Goal: Task Accomplishment & Management: Complete application form

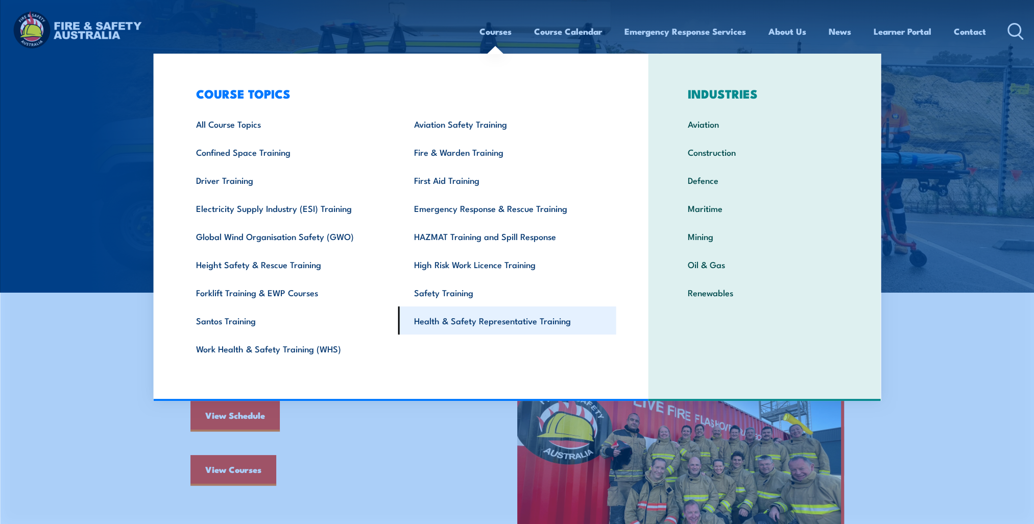
click at [499, 324] on link "Health & Safety Representative Training" at bounding box center [507, 320] width 218 height 28
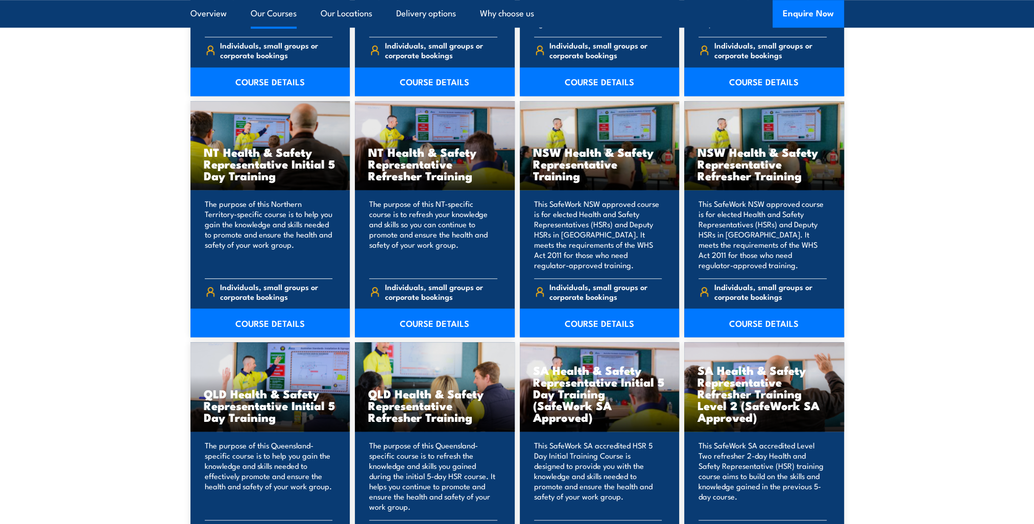
scroll to position [1225, 0]
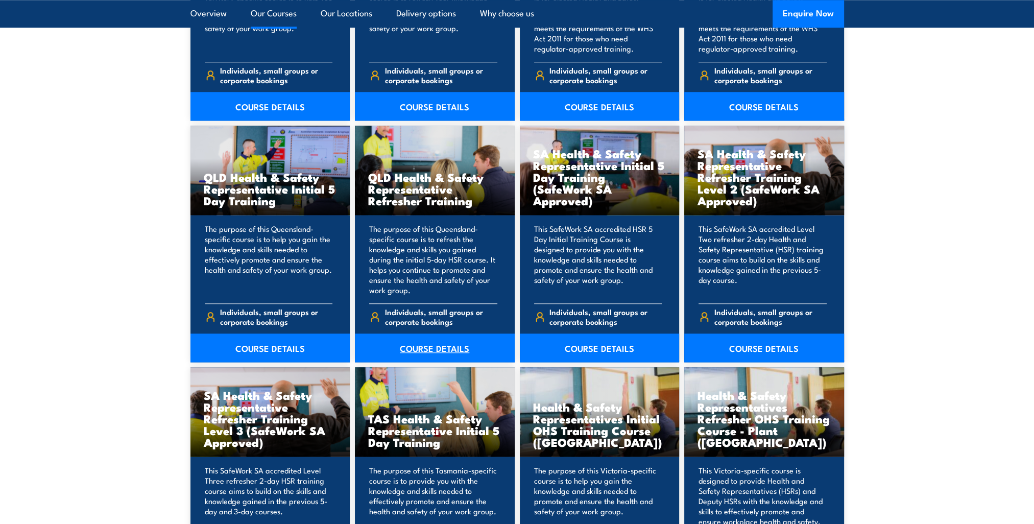
click at [424, 347] on link "COURSE DETAILS" at bounding box center [435, 347] width 160 height 29
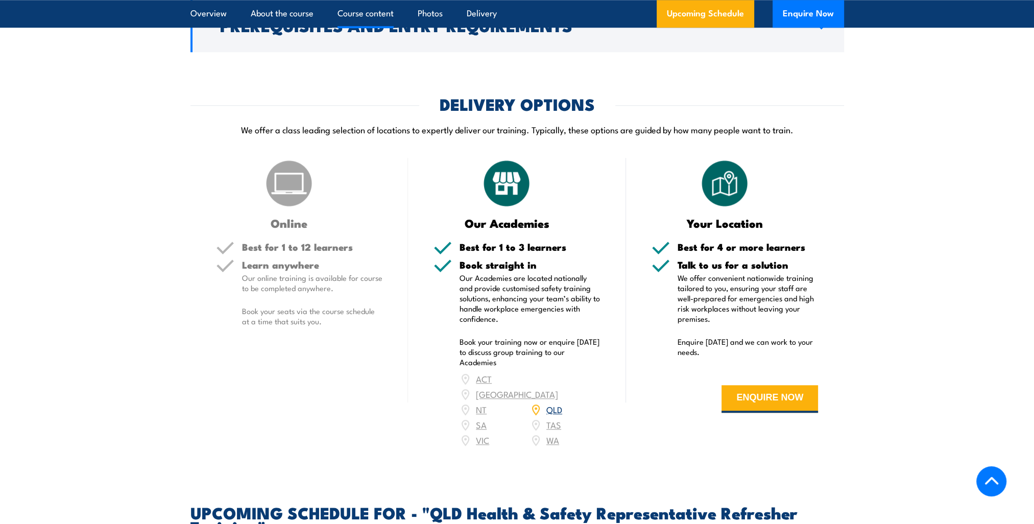
scroll to position [970, 0]
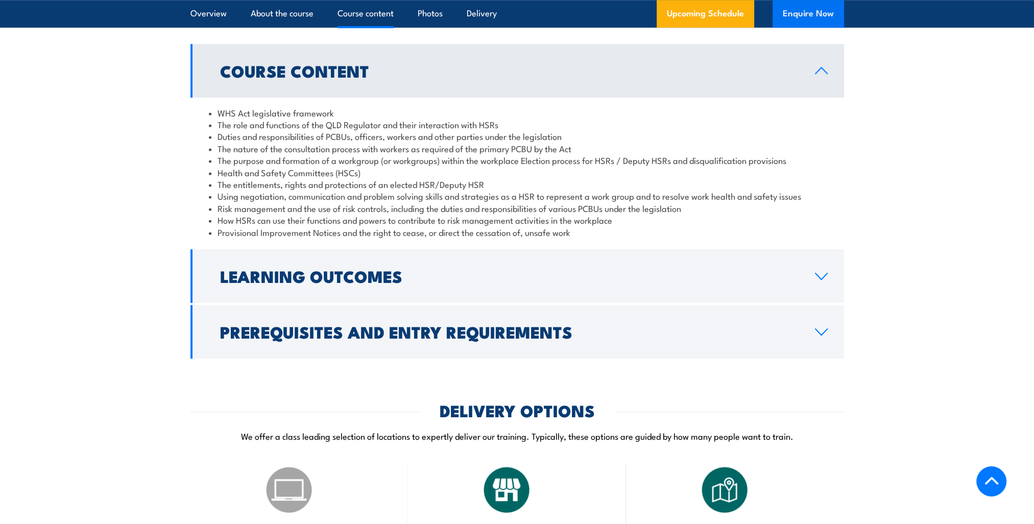
click at [807, 19] on button "Enquire Now" at bounding box center [808, 14] width 71 height 28
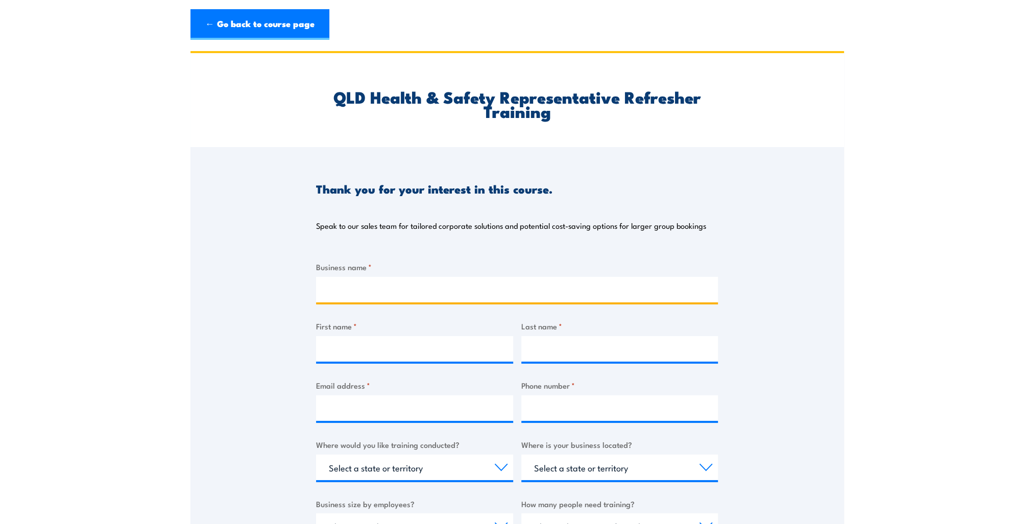
click at [354, 290] on input "Business name *" at bounding box center [517, 290] width 402 height 26
type input "Coles Distribution Centre"
type input "[PERSON_NAME]"
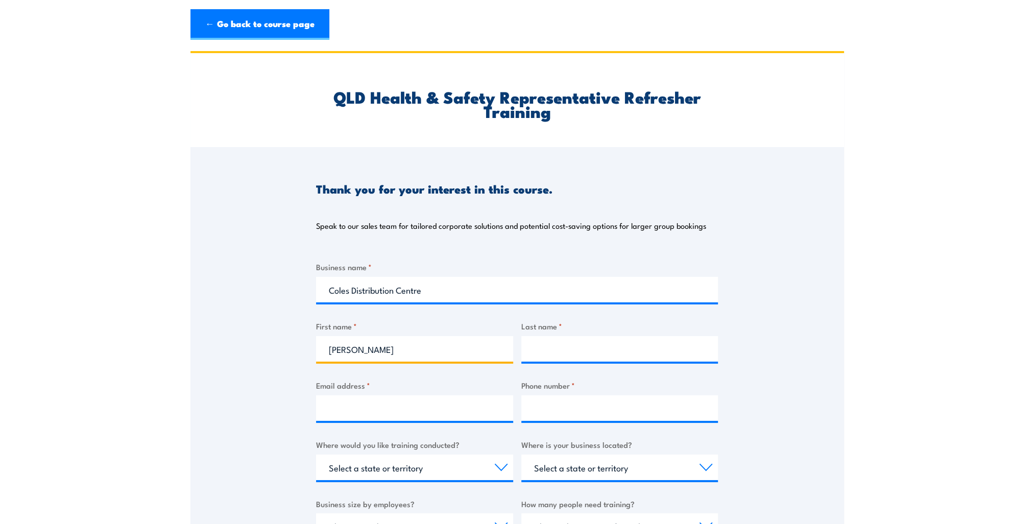
type input "Hain"
type input "[PERSON_NAME][EMAIL_ADDRESS][PERSON_NAME][DOMAIN_NAME]"
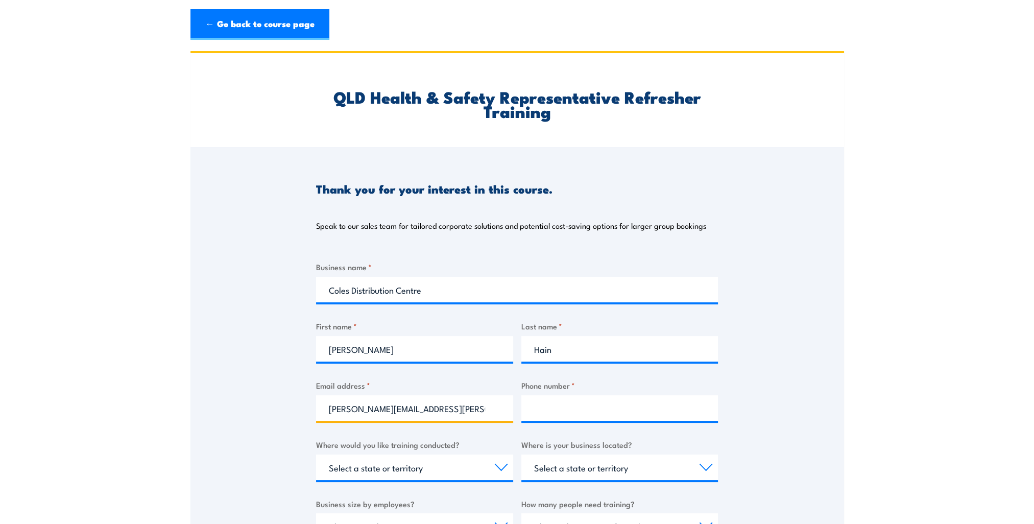
type input "0427799317"
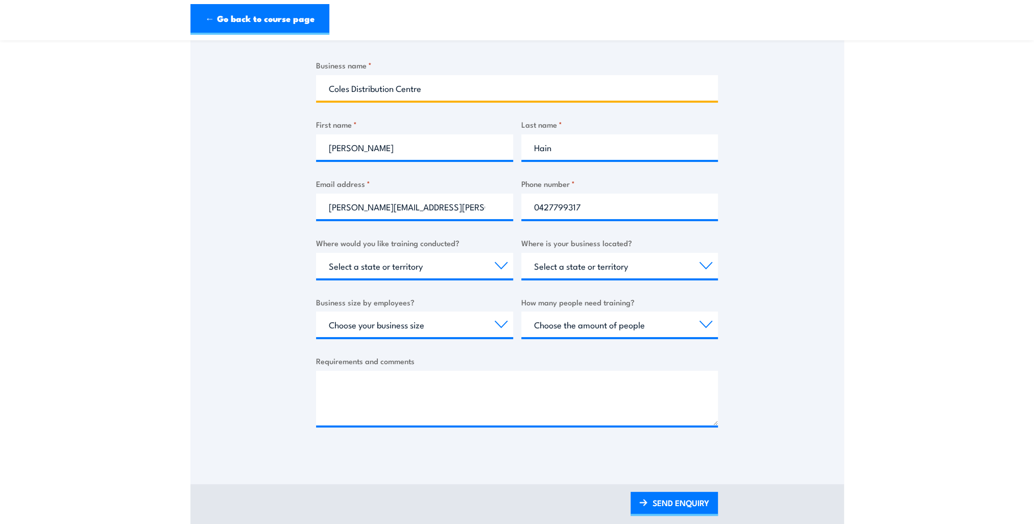
scroll to position [204, 0]
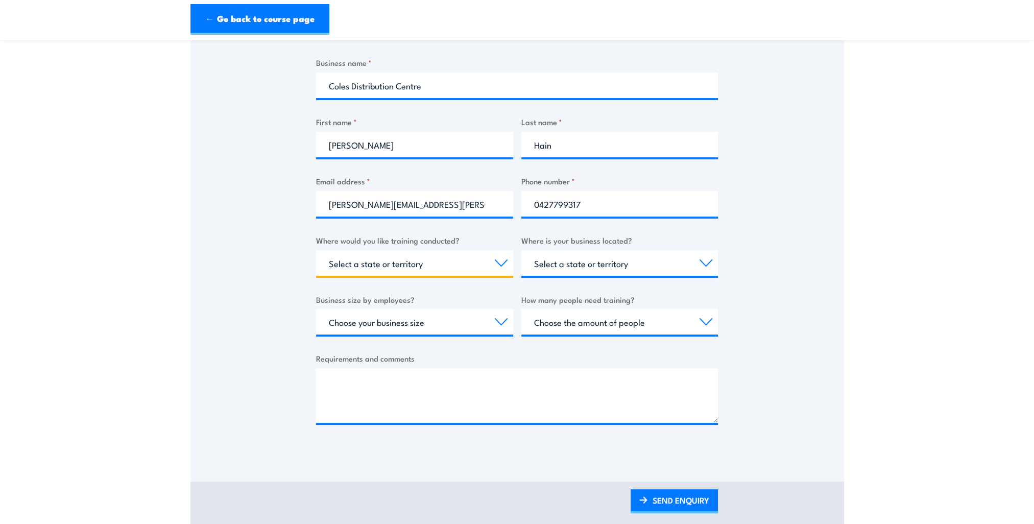
click at [501, 263] on select "Select a state or territory Nationally - multiple locations [GEOGRAPHIC_DATA] […" at bounding box center [414, 263] width 197 height 26
select select "QLD"
click at [316, 250] on select "Select a state or territory Nationally - multiple locations [GEOGRAPHIC_DATA] […" at bounding box center [414, 263] width 197 height 26
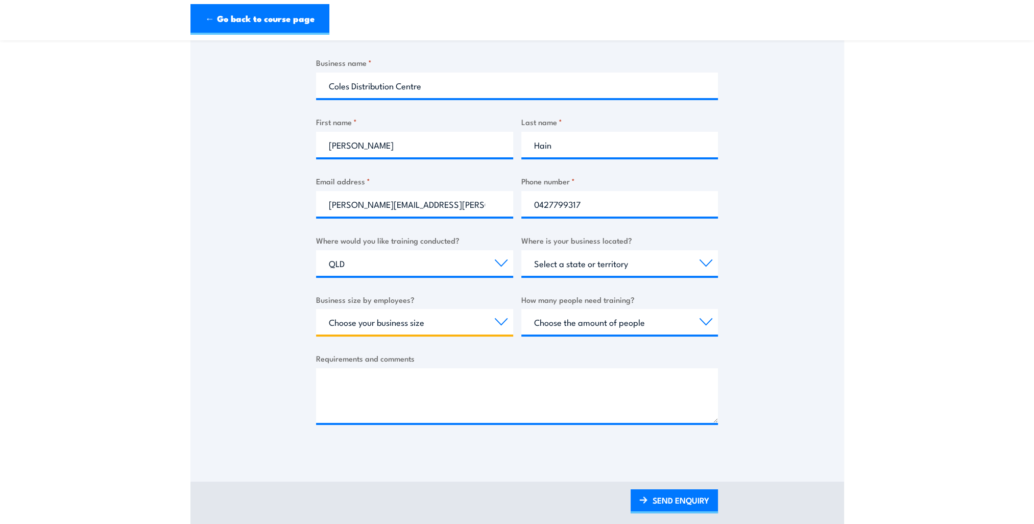
click at [499, 321] on select "Choose your business size 1 to 19 20 to 199 200+" at bounding box center [414, 322] width 197 height 26
select select "200+"
click at [316, 309] on select "Choose your business size 1 to 19 20 to 199 200+" at bounding box center [414, 322] width 197 height 26
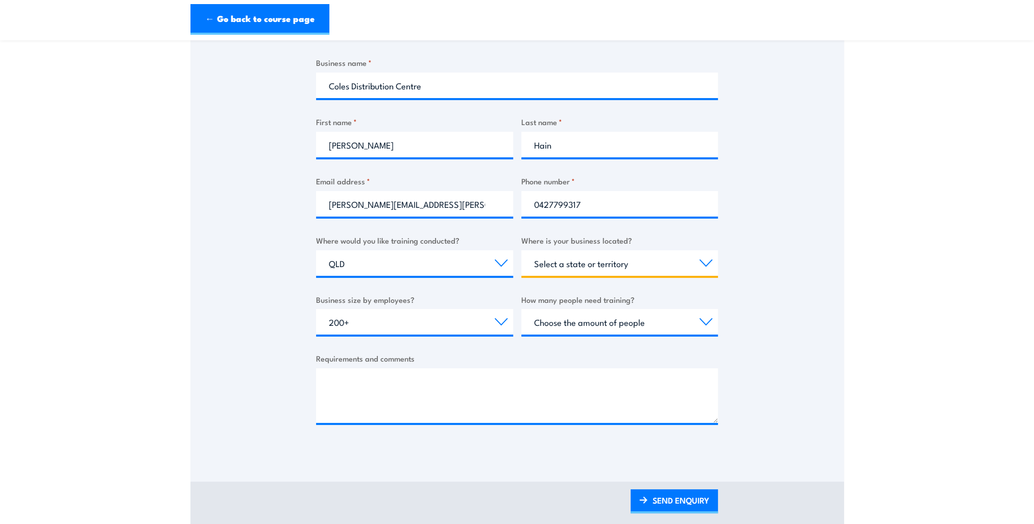
click at [706, 263] on select "Select a state or territory [GEOGRAPHIC_DATA] [GEOGRAPHIC_DATA] [GEOGRAPHIC_DAT…" at bounding box center [619, 263] width 197 height 26
select select "QLD"
click at [521, 250] on select "Select a state or territory [GEOGRAPHIC_DATA] [GEOGRAPHIC_DATA] [GEOGRAPHIC_DAT…" at bounding box center [619, 263] width 197 height 26
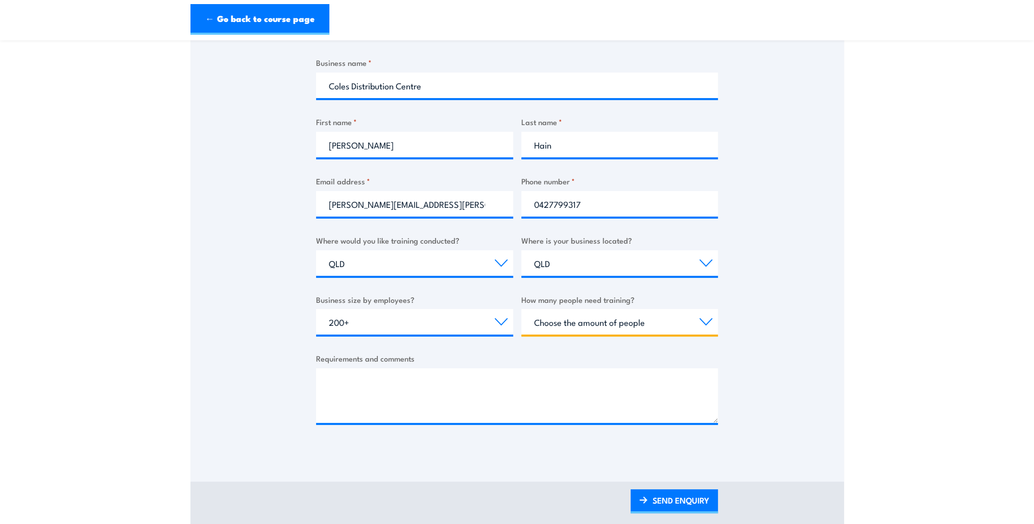
click at [658, 325] on select "Choose the amount of people 1 to 4 5 to 19 20+" at bounding box center [619, 322] width 197 height 26
select select "5 to 19"
click at [521, 309] on select "Choose the amount of people 1 to 4 5 to 19 20+" at bounding box center [619, 322] width 197 height 26
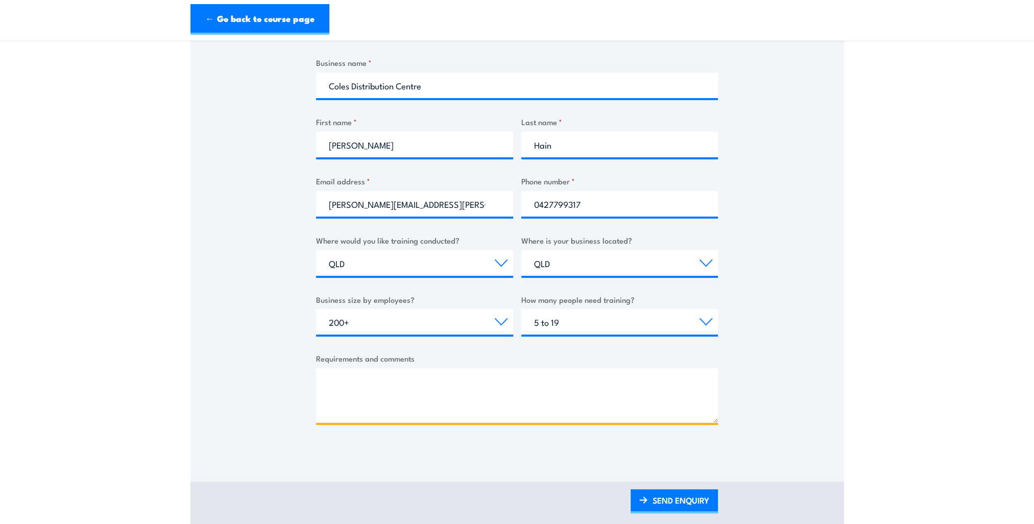
click at [351, 391] on textarea "Requirements and comments" at bounding box center [517, 395] width 402 height 55
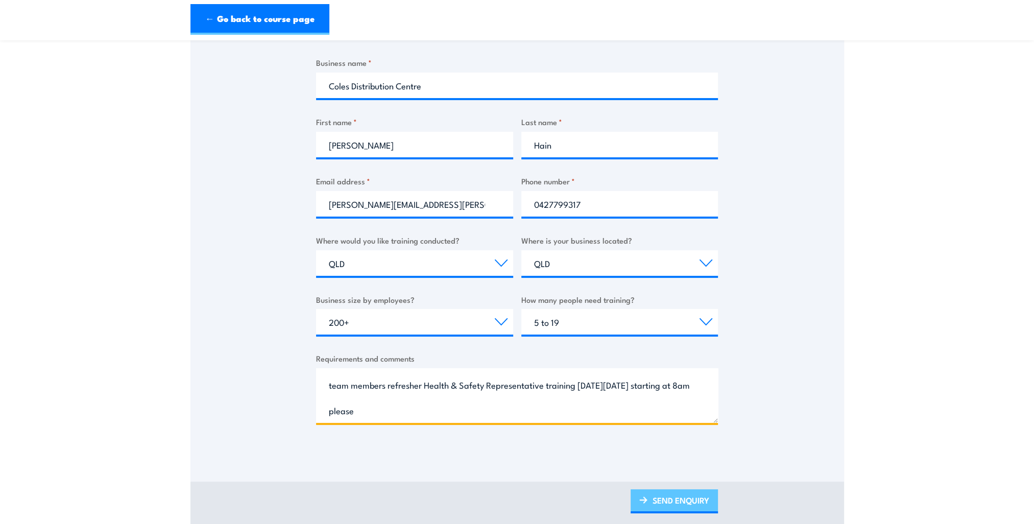
type textarea "Wondering how much to complete onsite training at [STREET_ADDRESS][PERSON_NAME]…"
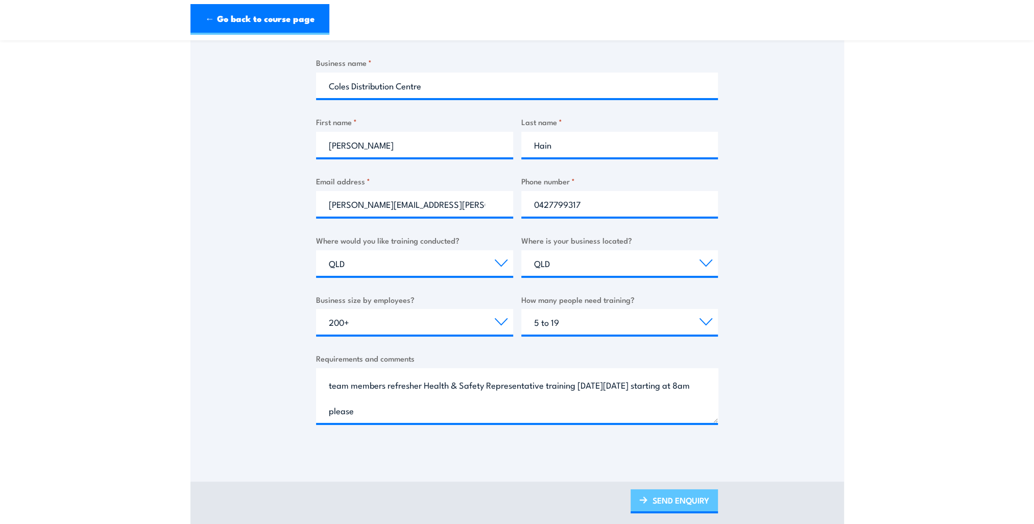
drag, startPoint x: 684, startPoint y: 500, endPoint x: 666, endPoint y: 493, distance: 19.9
click at [684, 500] on link "SEND ENQUIRY" at bounding box center [674, 501] width 87 height 24
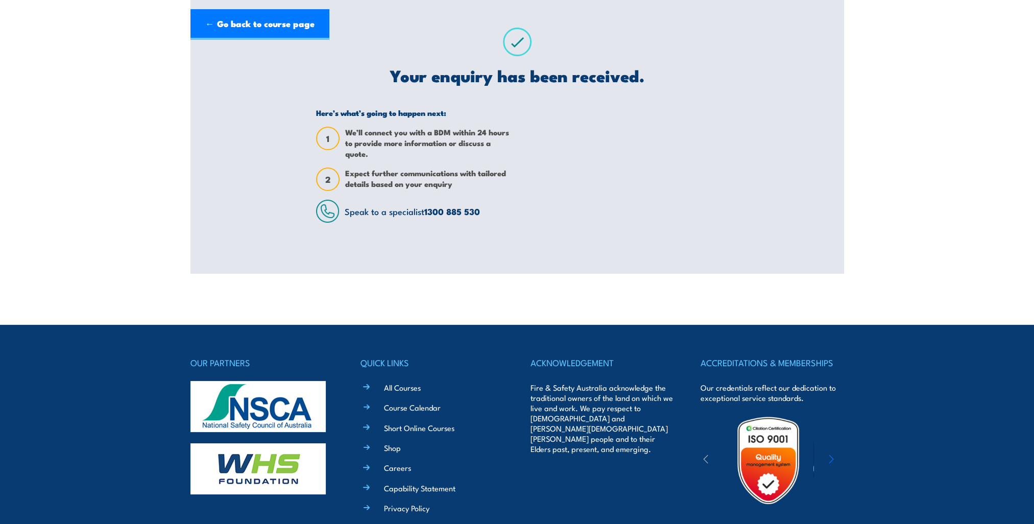
scroll to position [0, 0]
